Goal: Information Seeking & Learning: Learn about a topic

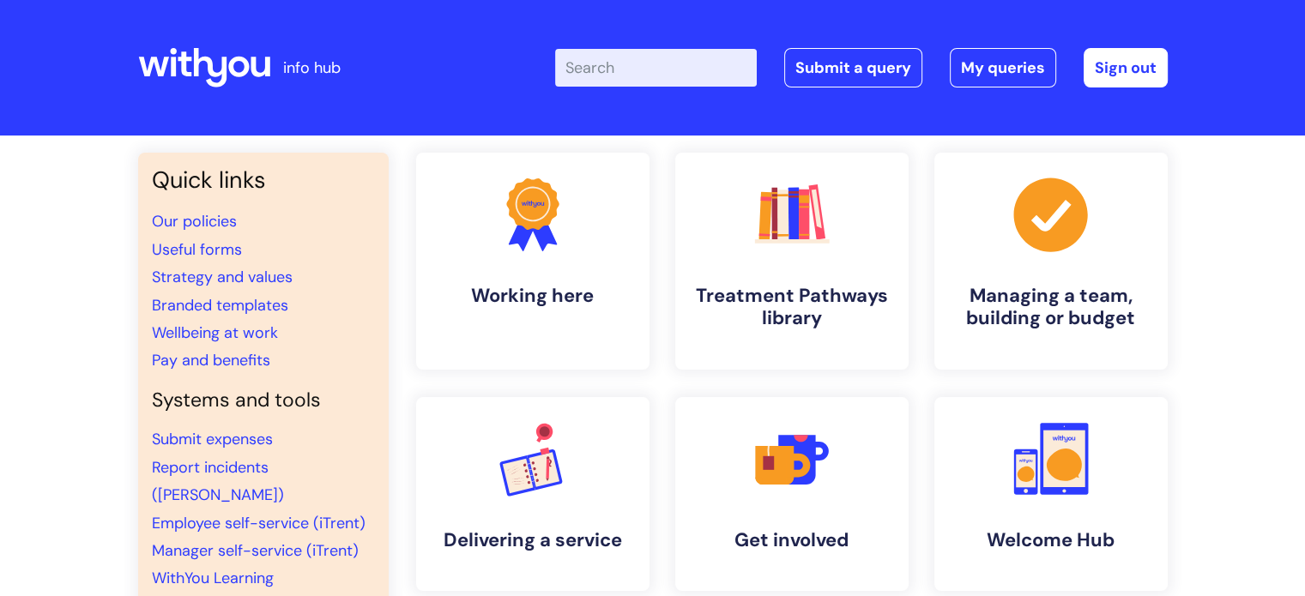
click at [645, 69] on input "Enter your search term here..." at bounding box center [656, 68] width 202 height 38
type input "d"
type input "PAy"
click button "Search" at bounding box center [0, 0] width 0 height 0
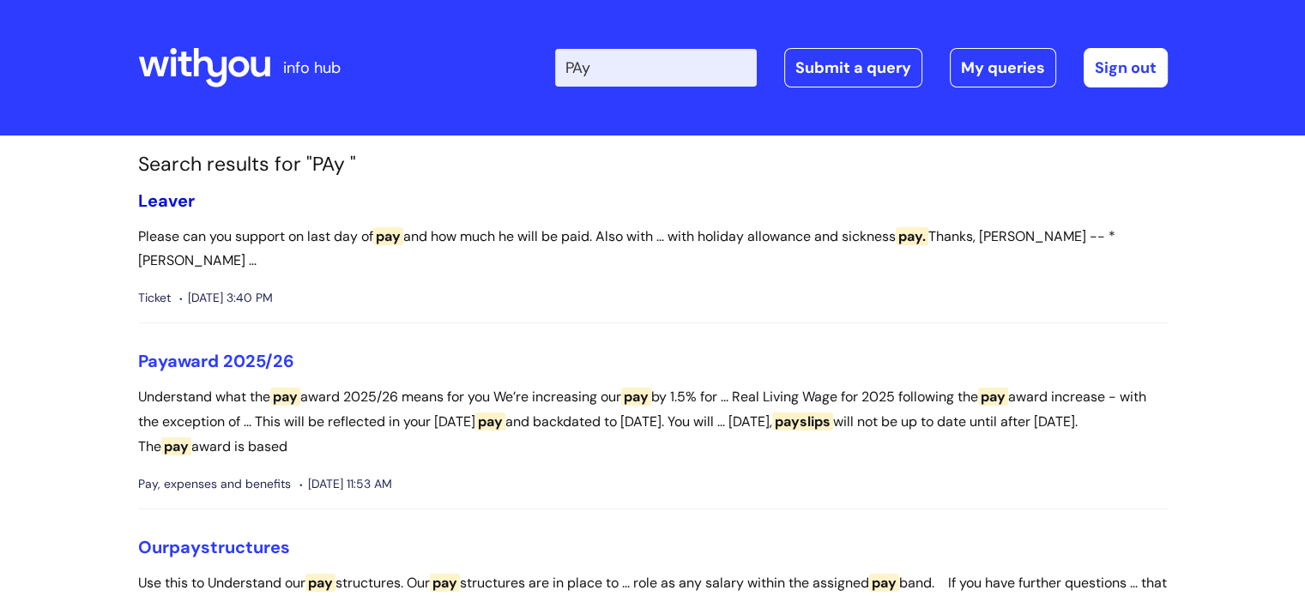
click at [175, 190] on link "Leaver" at bounding box center [166, 201] width 57 height 22
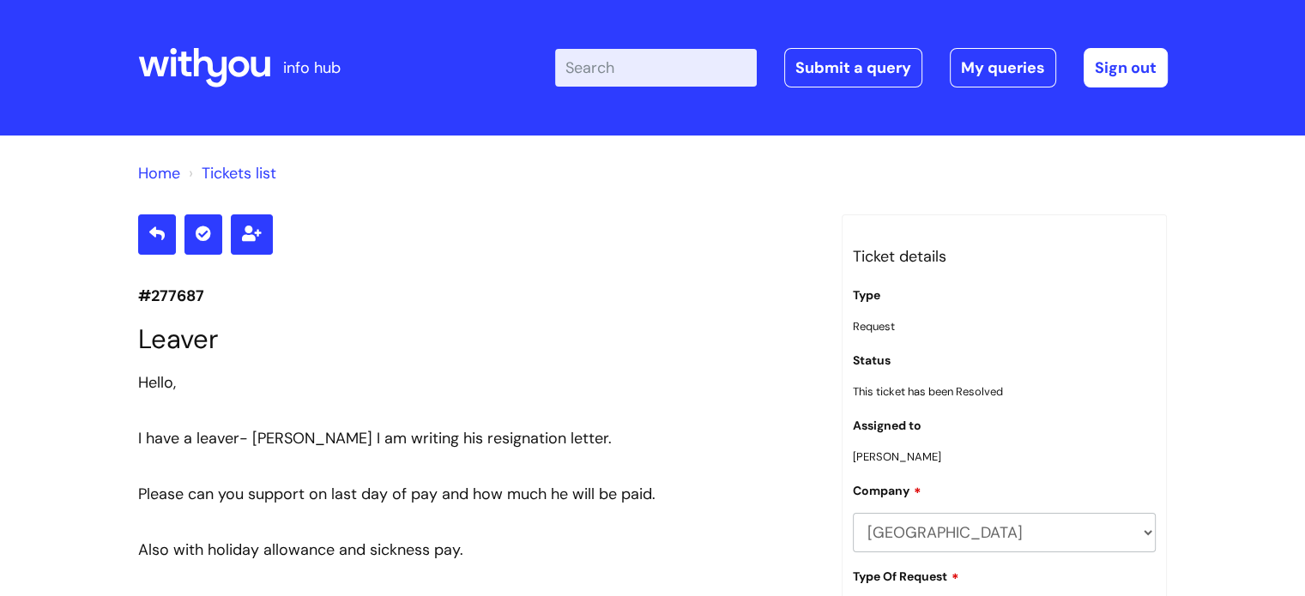
click at [678, 66] on input "Enter your search term here..." at bounding box center [656, 68] width 202 height 38
type input "pay"
click button "Search" at bounding box center [0, 0] width 0 height 0
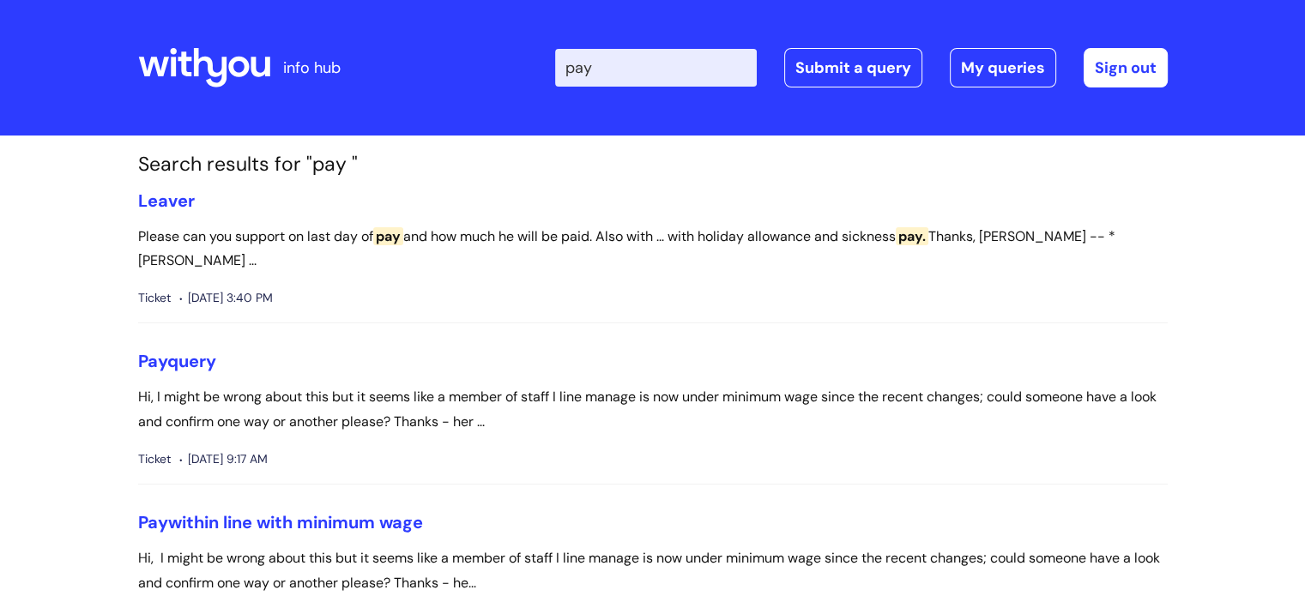
click at [196, 71] on icon at bounding box center [209, 67] width 33 height 39
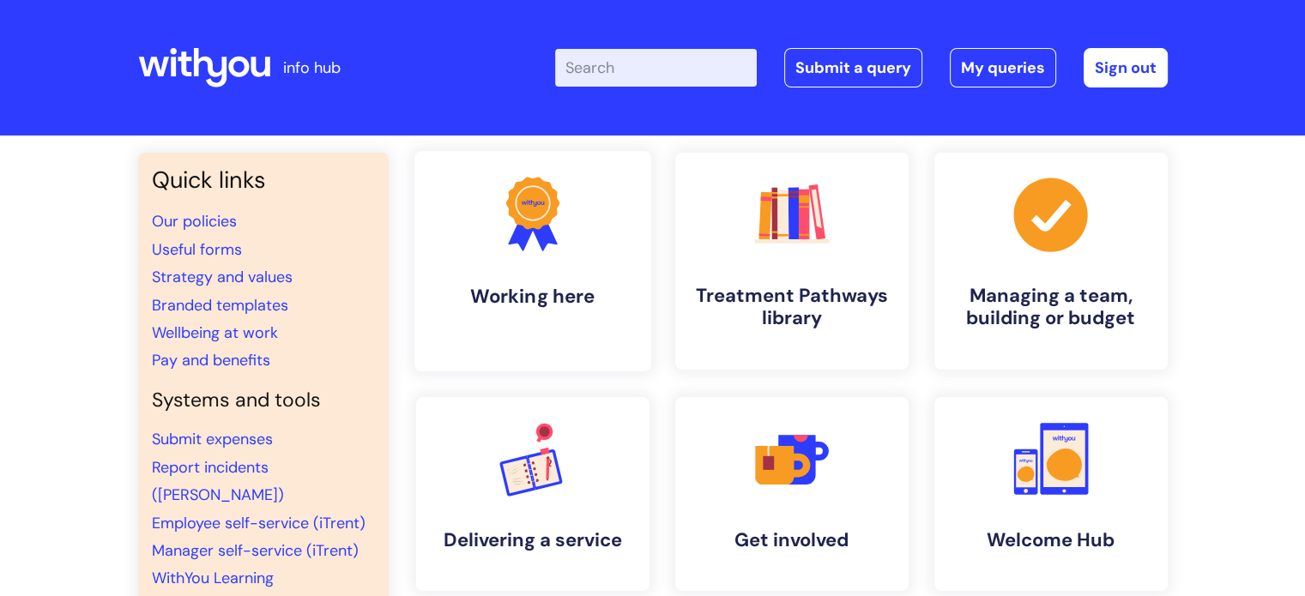
click at [556, 279] on link ".cls-1{fill:#f89b22;}.cls-1,.cls-2,.cls-3{stroke-width:0px;}.cls-2{fill:#2d3cff…" at bounding box center [532, 261] width 237 height 220
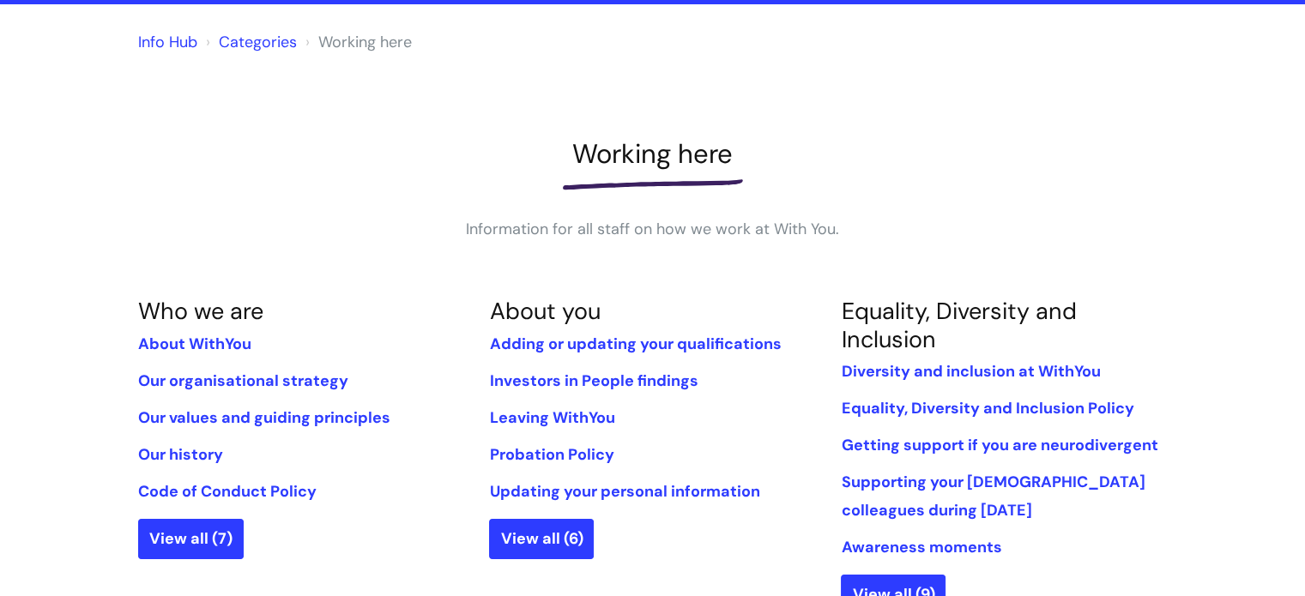
scroll to position [172, 0]
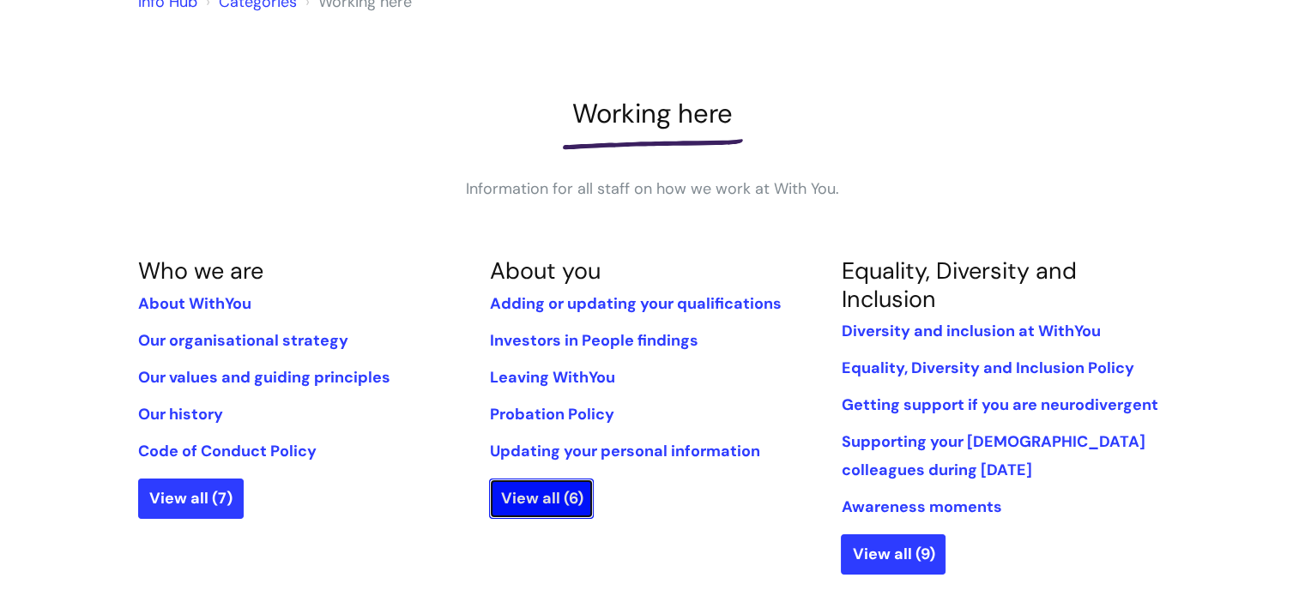
click at [545, 489] on link "View all (6)" at bounding box center [541, 498] width 105 height 39
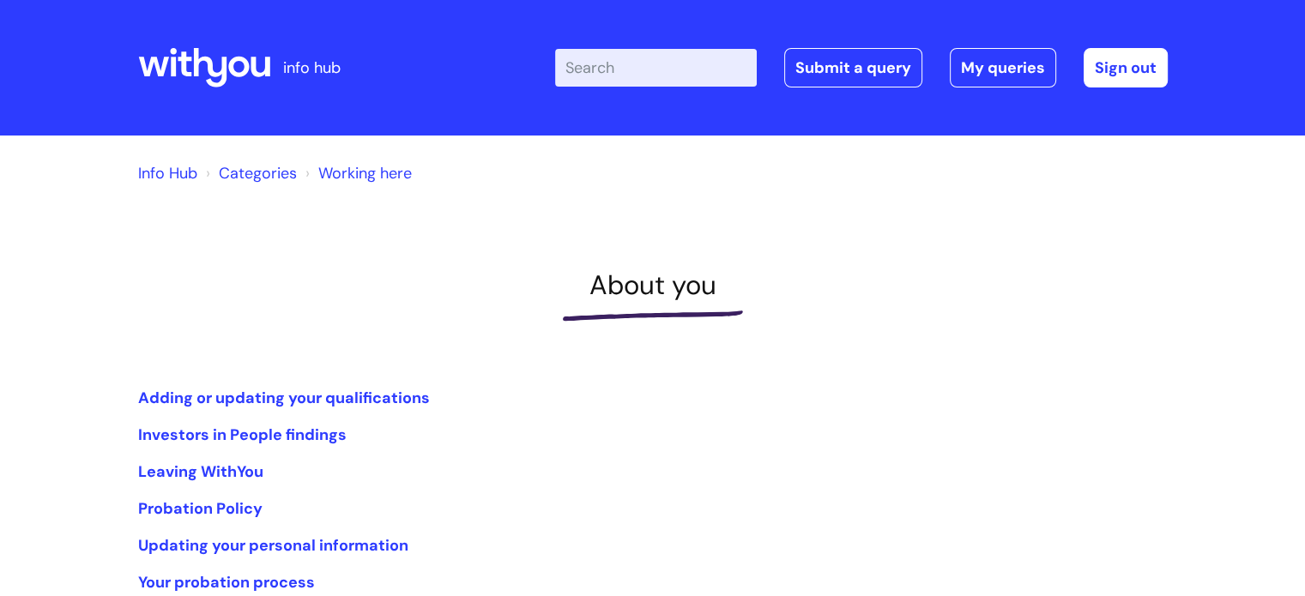
click at [649, 72] on input "Enter your search term here..." at bounding box center [656, 68] width 202 height 38
click at [340, 167] on link "Working here" at bounding box center [365, 173] width 94 height 21
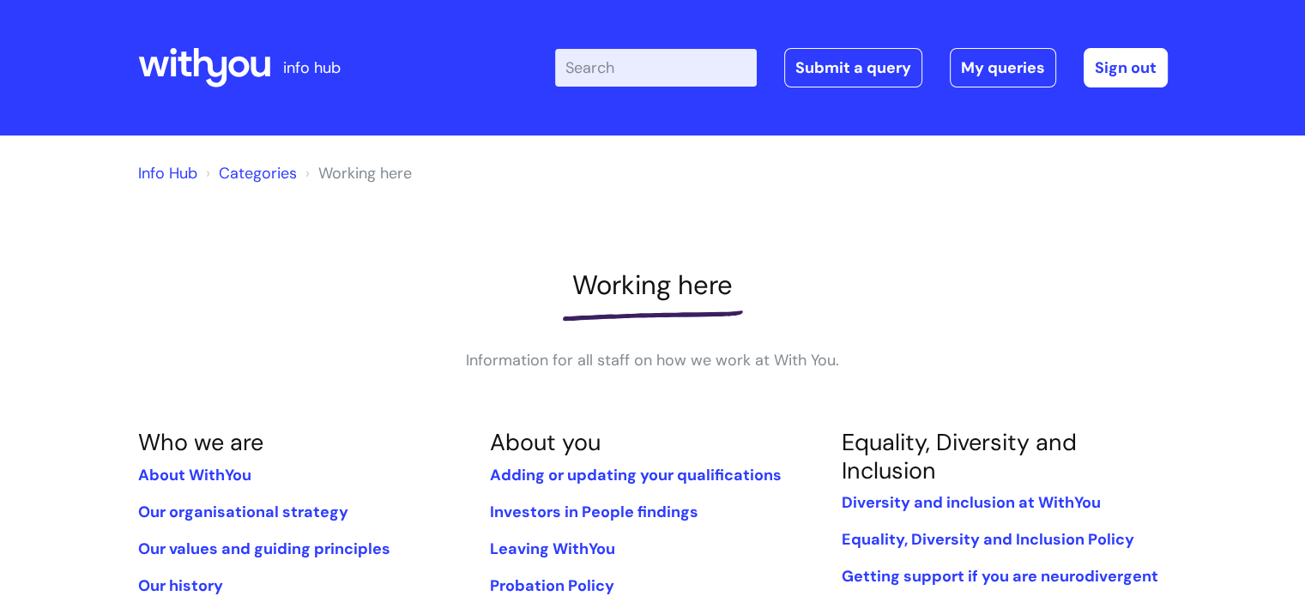
click at [583, 75] on input "Enter your search term here..." at bounding box center [656, 68] width 202 height 38
type input "pay band"
click button "Search" at bounding box center [0, 0] width 0 height 0
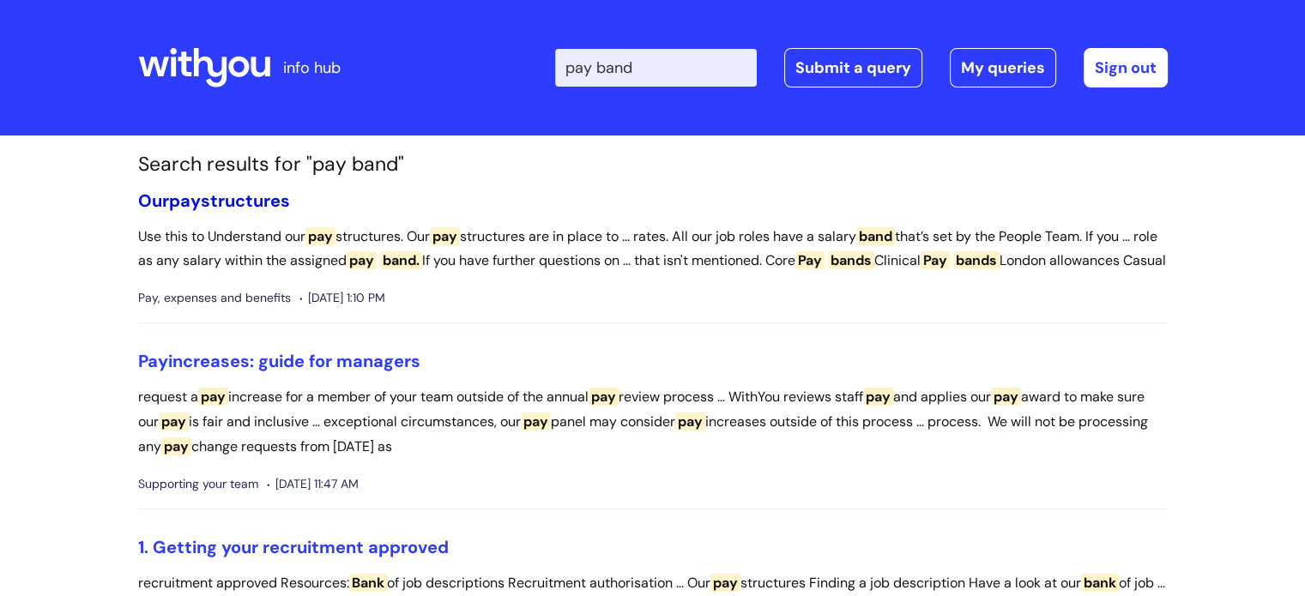
click at [275, 191] on link "Our pay structures" at bounding box center [214, 201] width 152 height 22
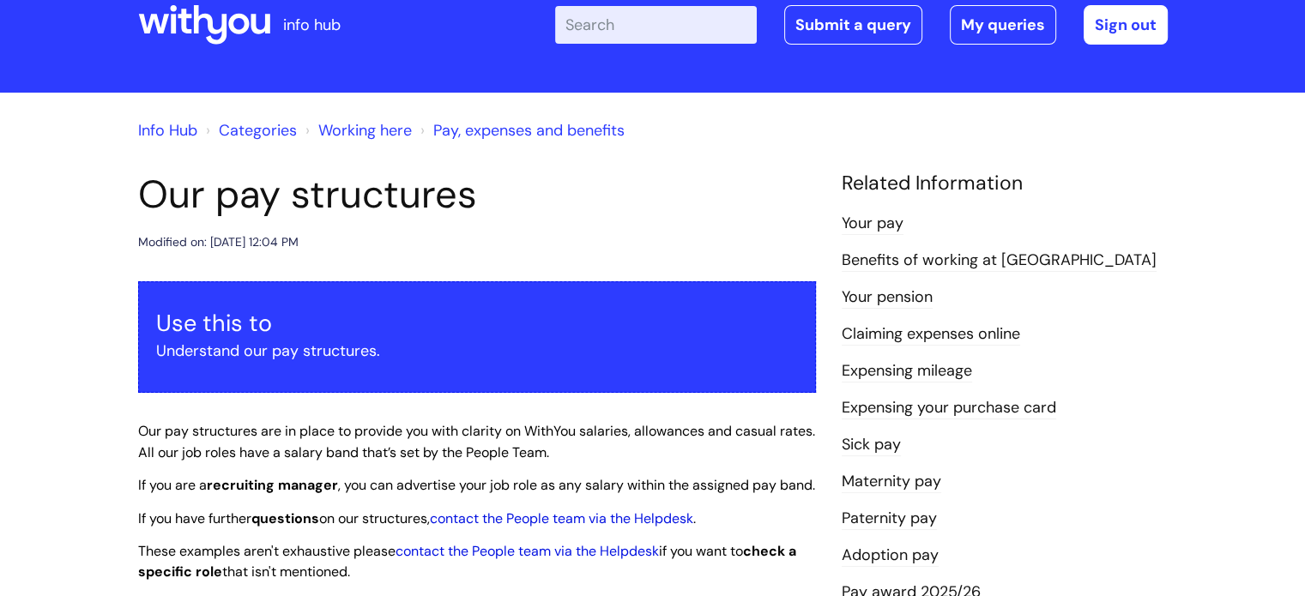
scroll to position [44, 0]
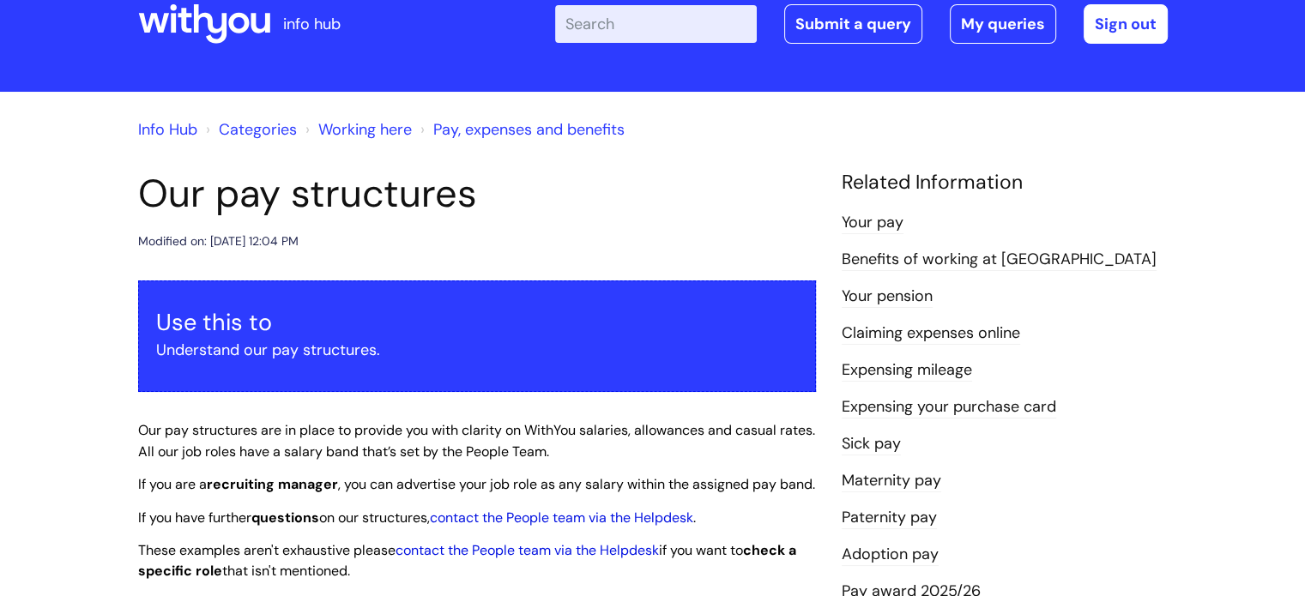
click at [854, 225] on link "Your pay" at bounding box center [873, 223] width 62 height 22
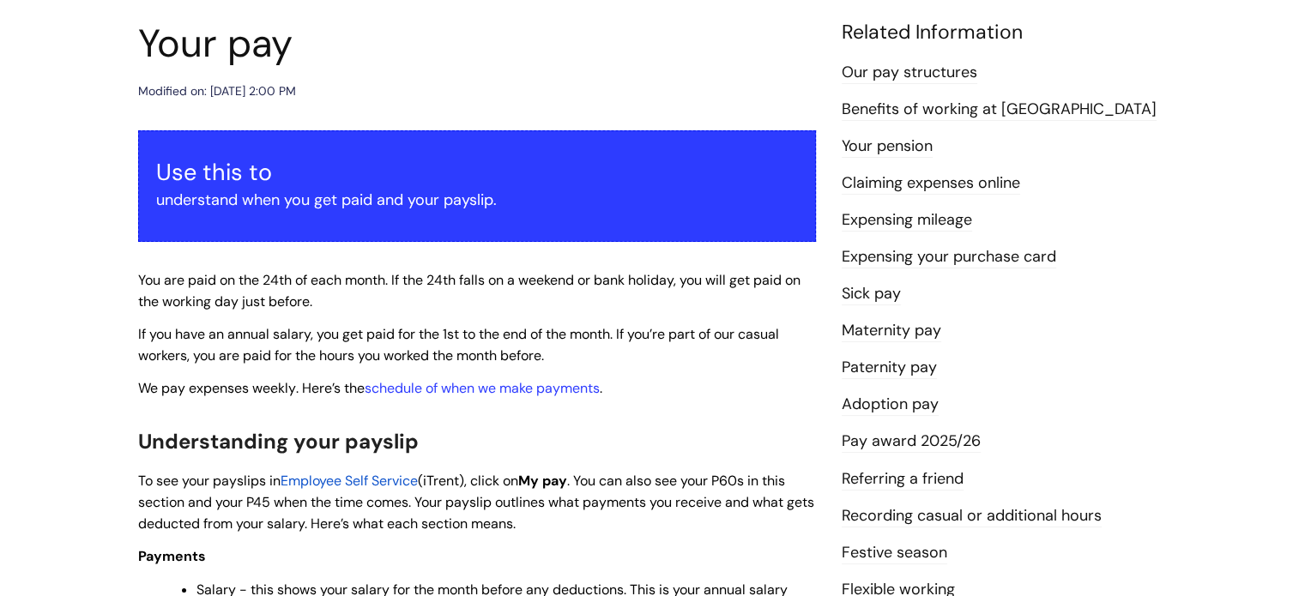
scroll to position [192, 0]
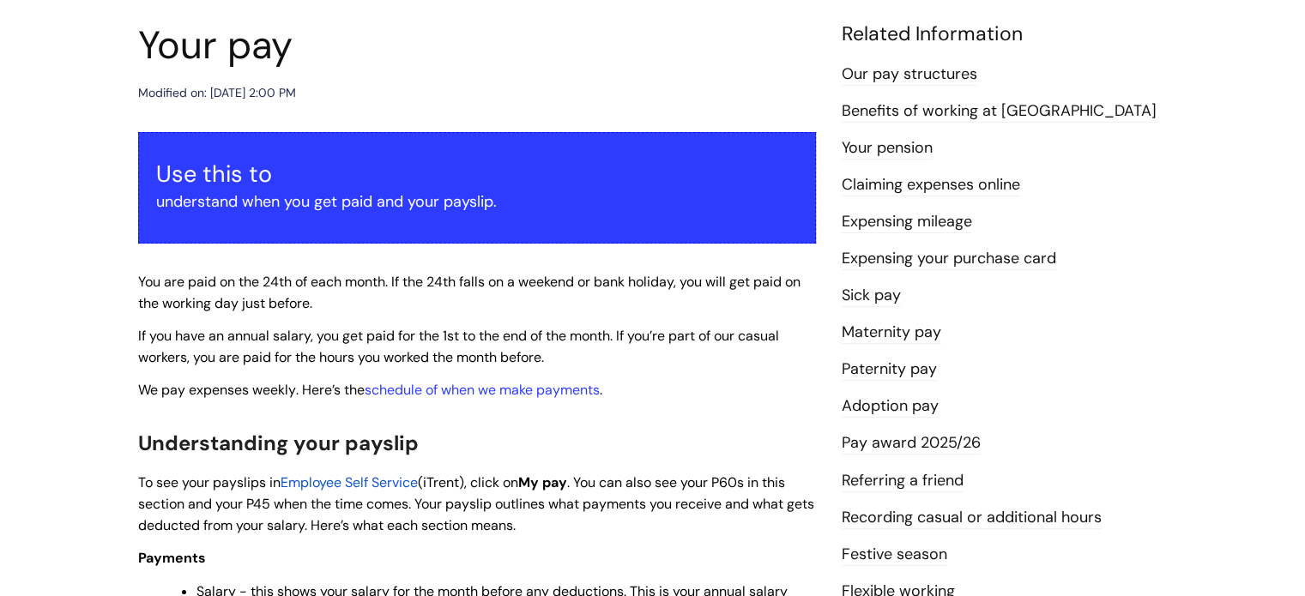
click at [854, 291] on link "Sick pay" at bounding box center [871, 296] width 59 height 22
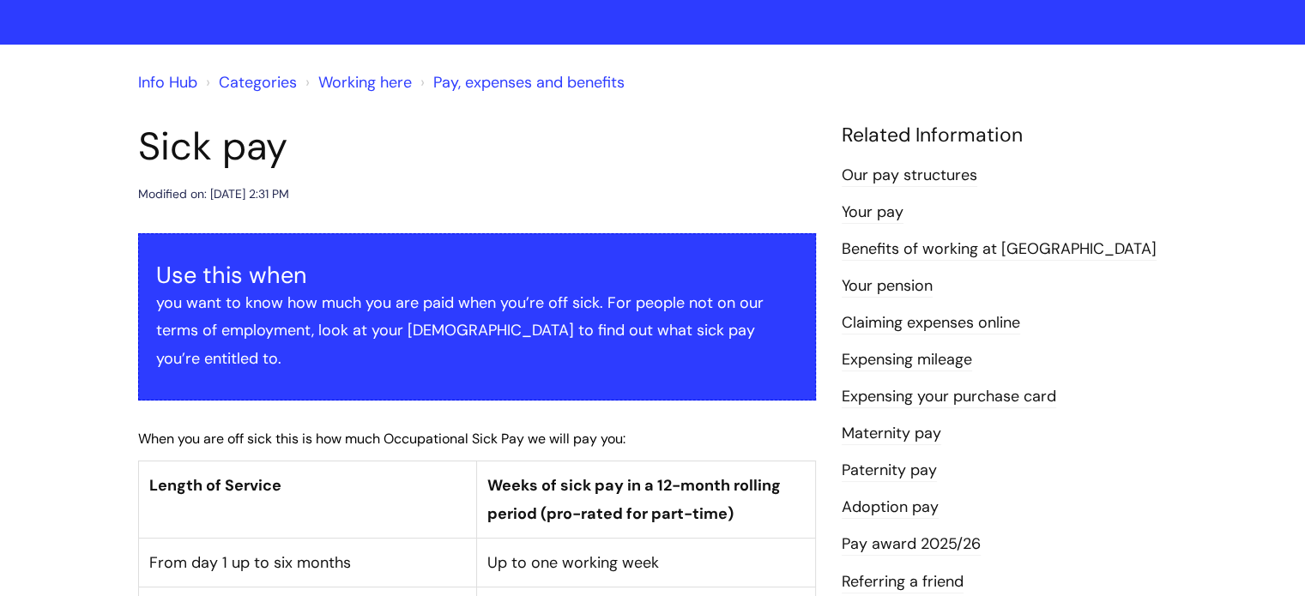
scroll to position [86, 0]
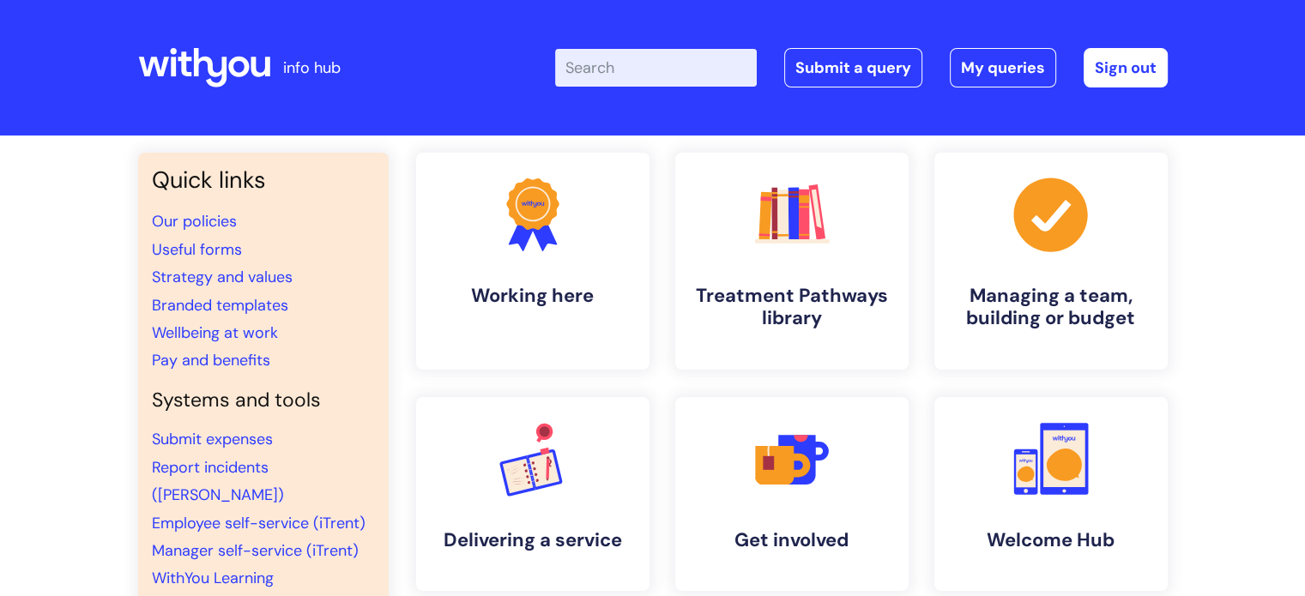
click at [690, 76] on input "Enter your search term here..." at bounding box center [656, 68] width 202 height 38
type input "do we get paid"
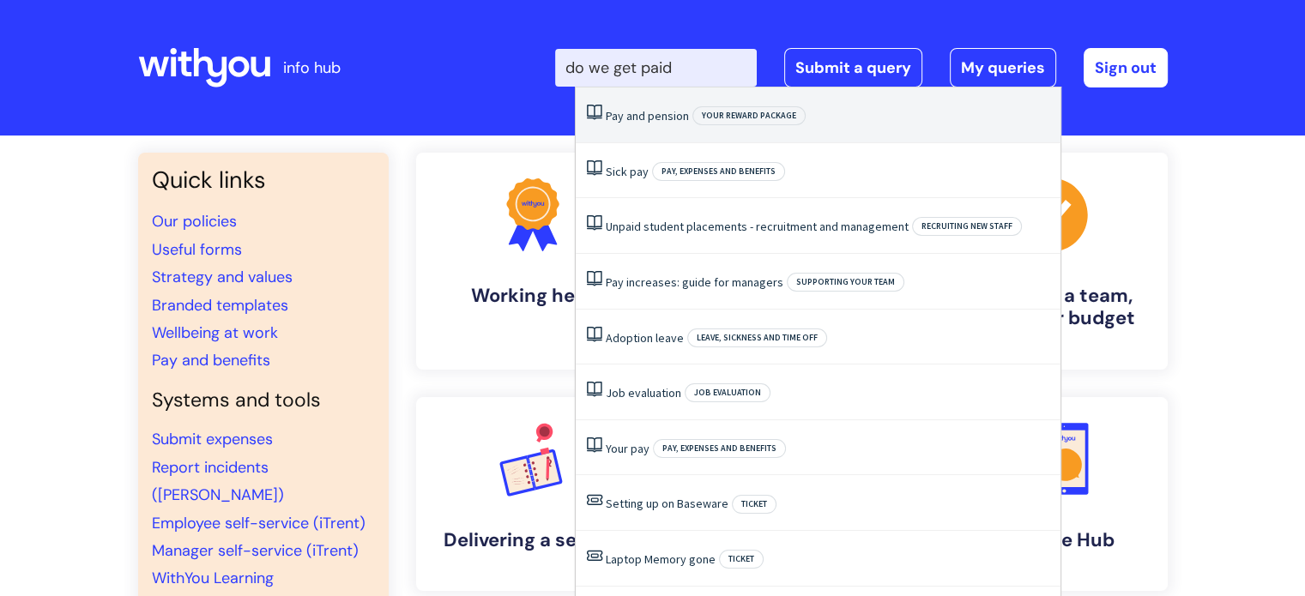
click at [656, 119] on link "Pay and pension" at bounding box center [647, 115] width 83 height 15
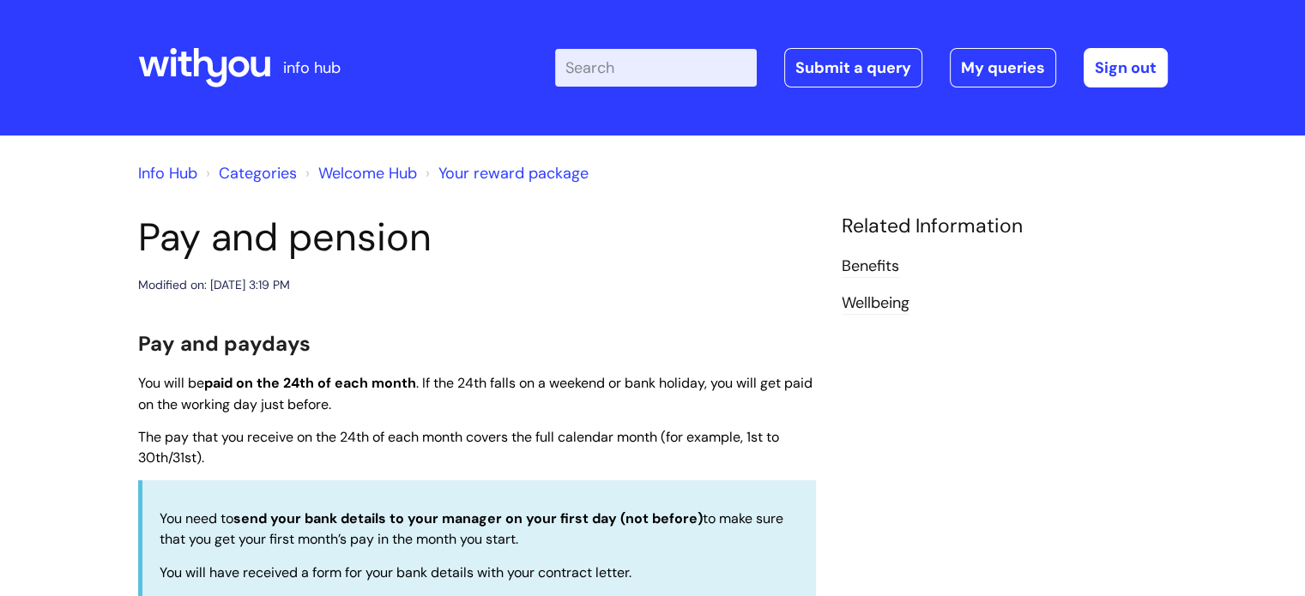
click at [345, 176] on link "Welcome Hub" at bounding box center [367, 173] width 99 height 21
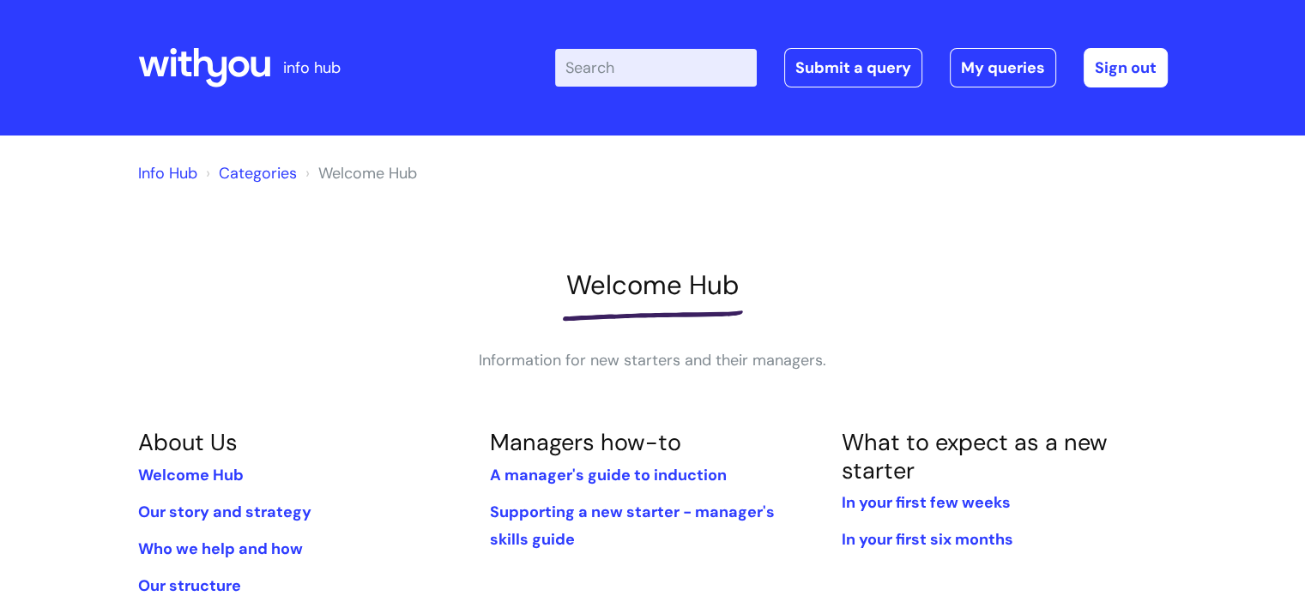
click at [609, 85] on input "Enter your search term here..." at bounding box center [656, 68] width 202 height 38
type input "leaving"
click button "Search" at bounding box center [0, 0] width 0 height 0
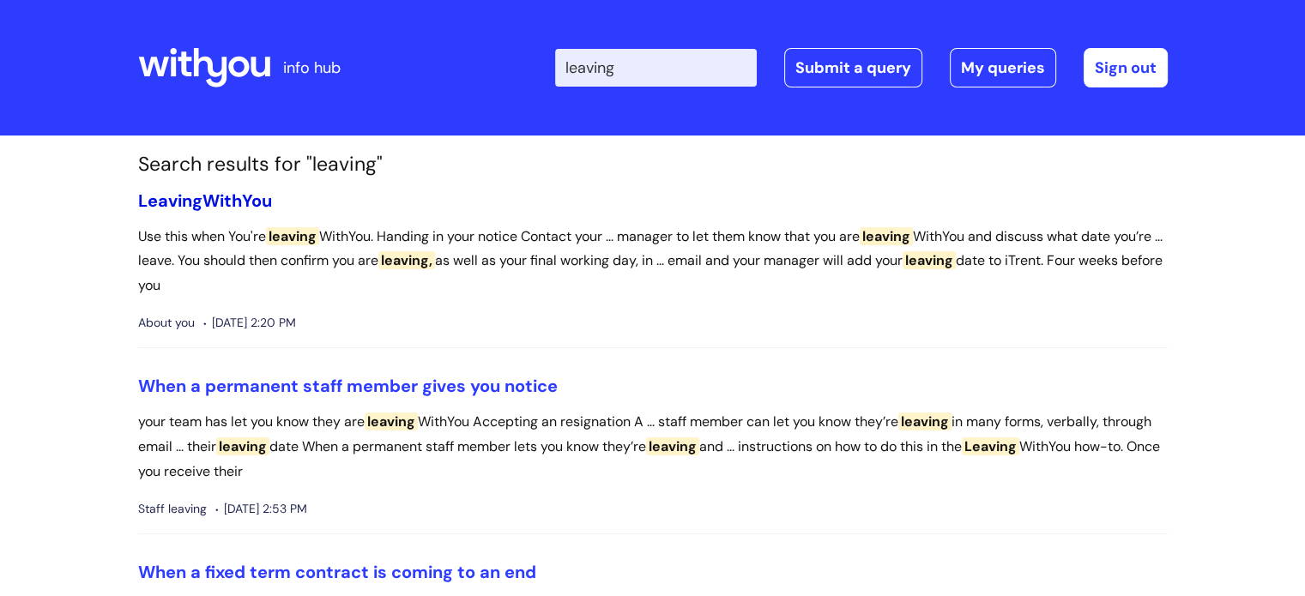
click at [229, 198] on link "Leaving WithYou" at bounding box center [205, 201] width 134 height 22
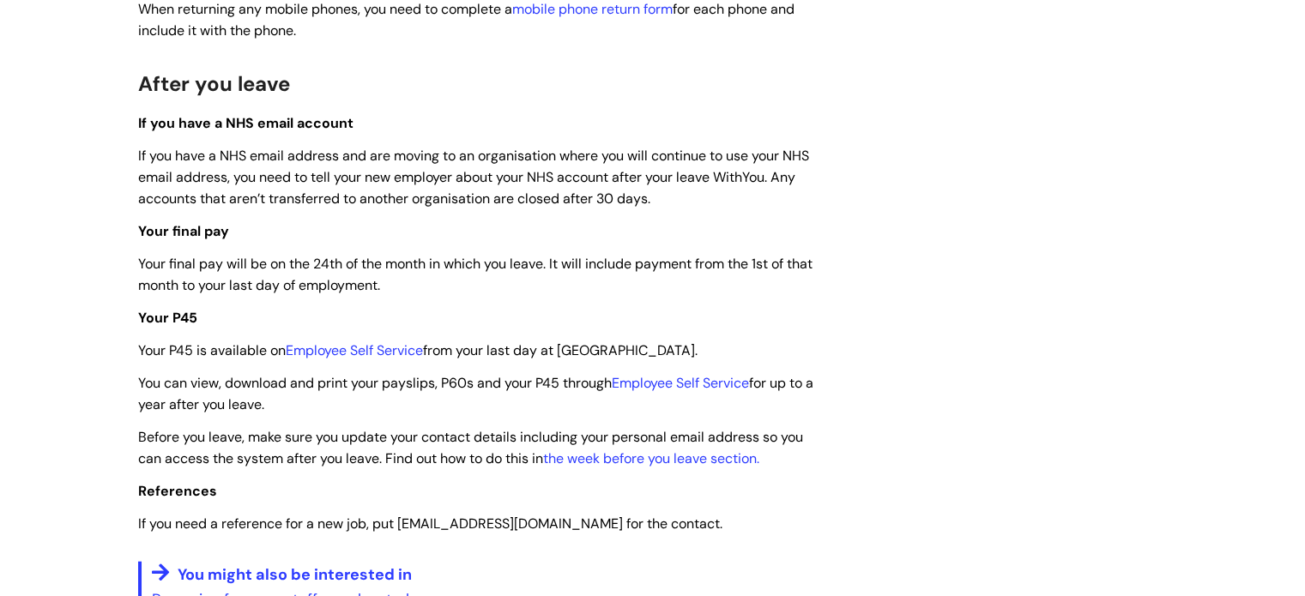
scroll to position [4172, 0]
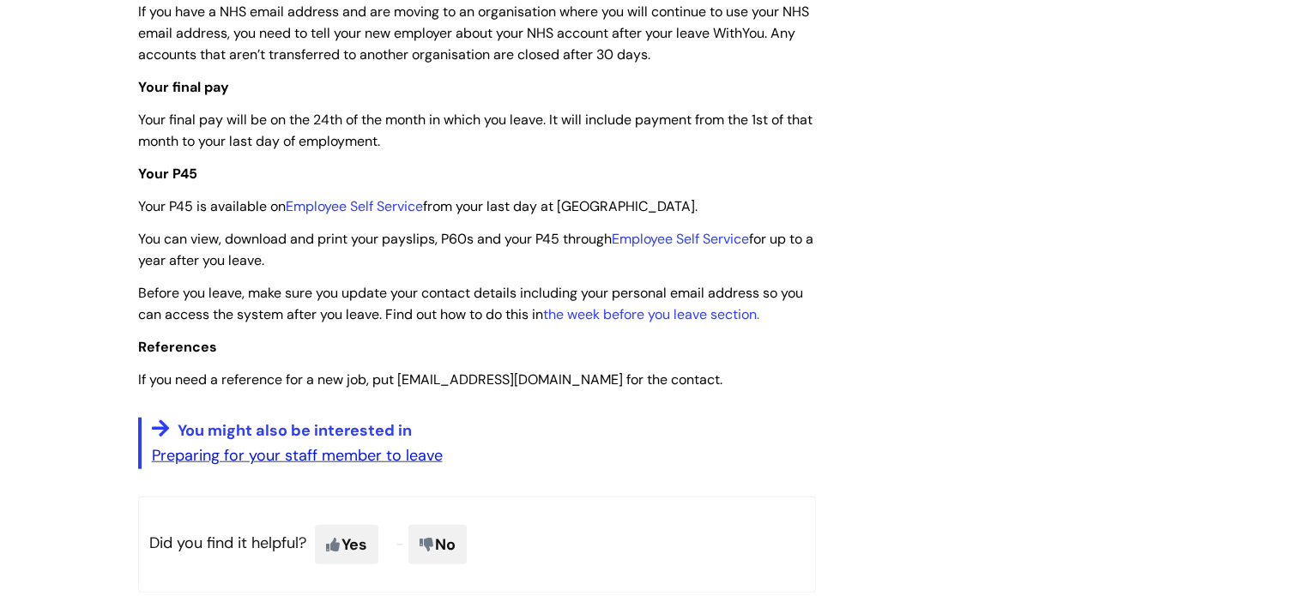
click at [404, 466] on link "Preparing for your staff member to leave" at bounding box center [297, 455] width 291 height 21
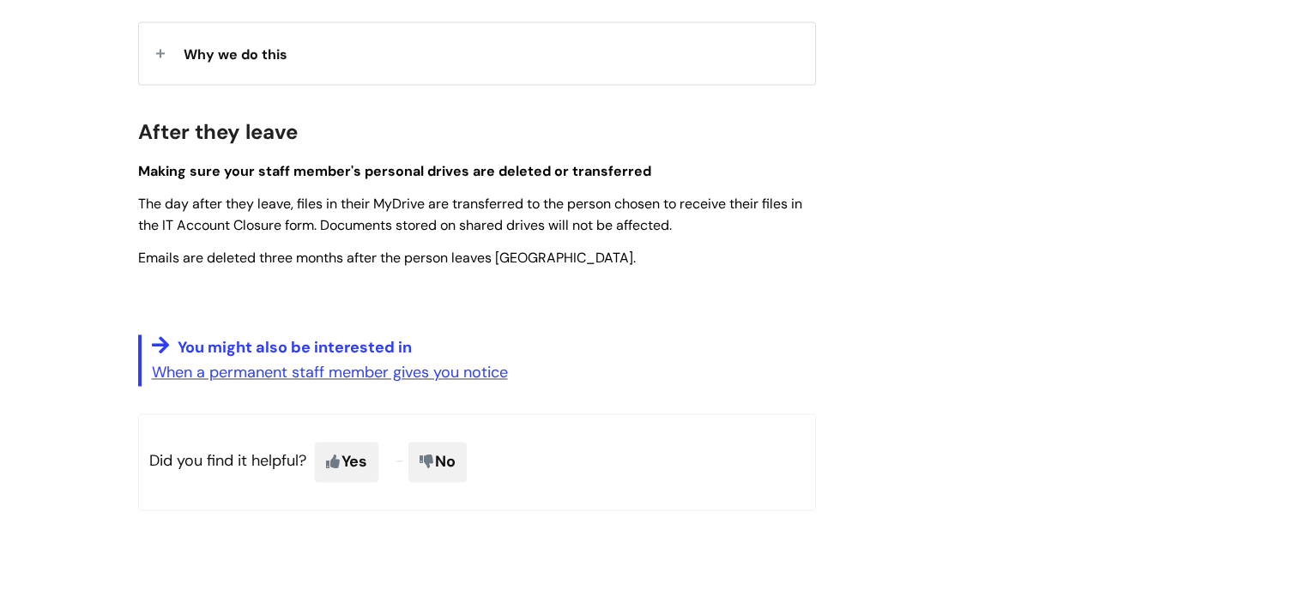
scroll to position [2636, 0]
